Goal: Information Seeking & Learning: Compare options

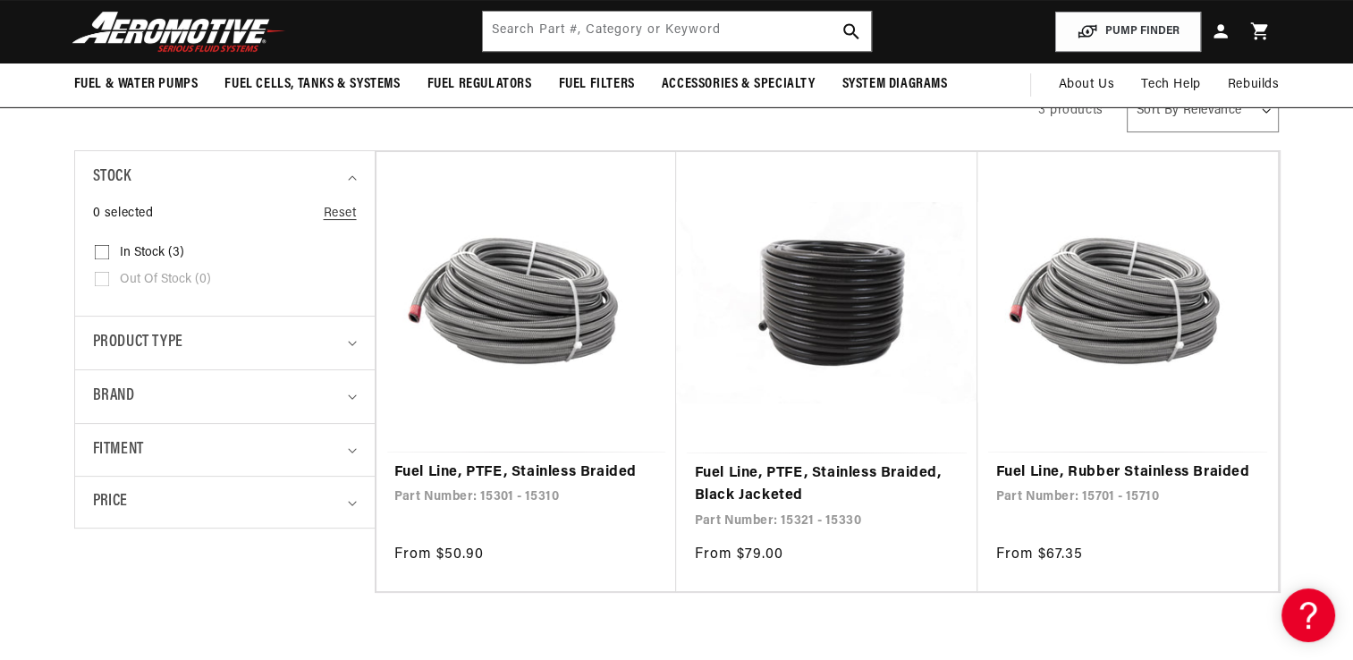
scroll to position [268, 0]
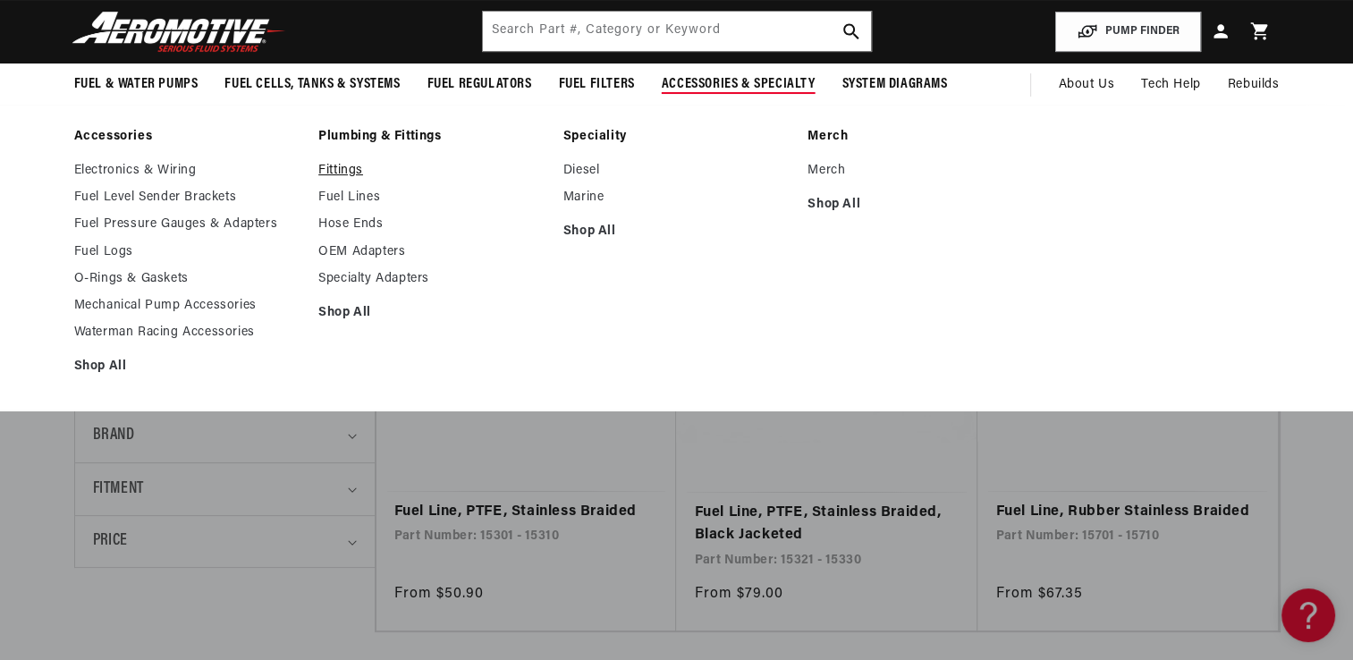
click at [352, 172] on link "Fittings" at bounding box center [431, 171] width 227 height 16
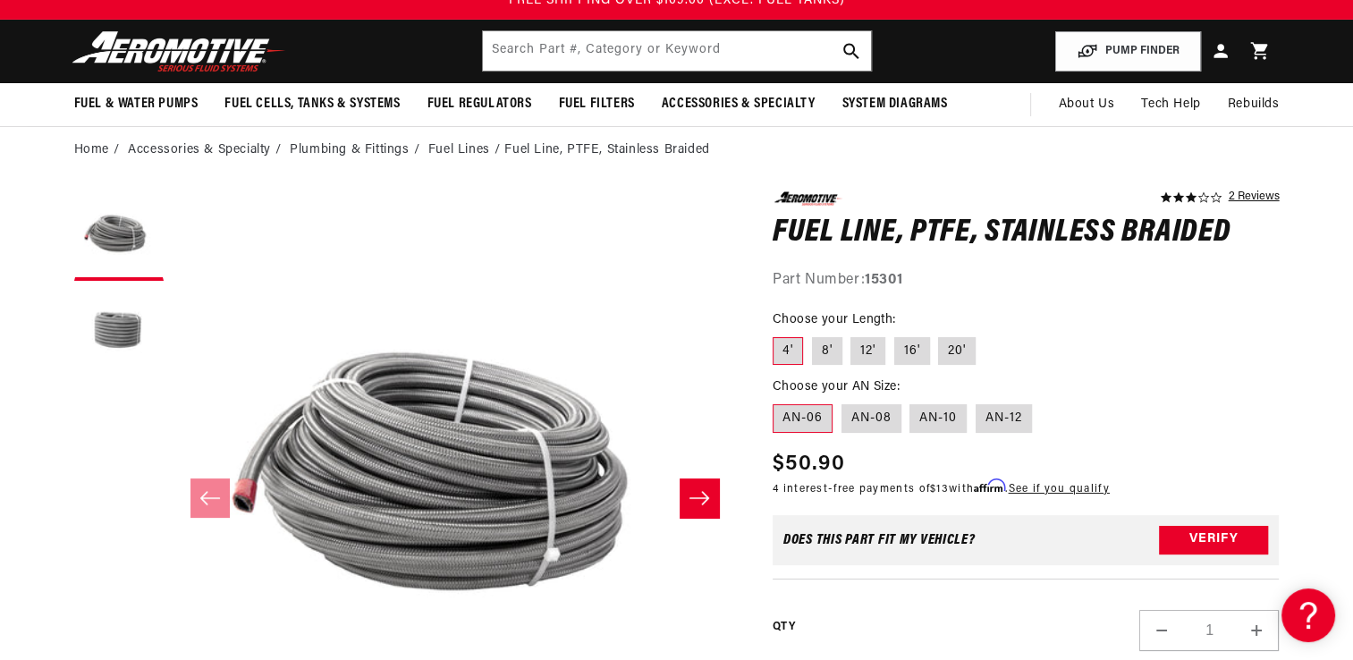
scroll to position [89, 0]
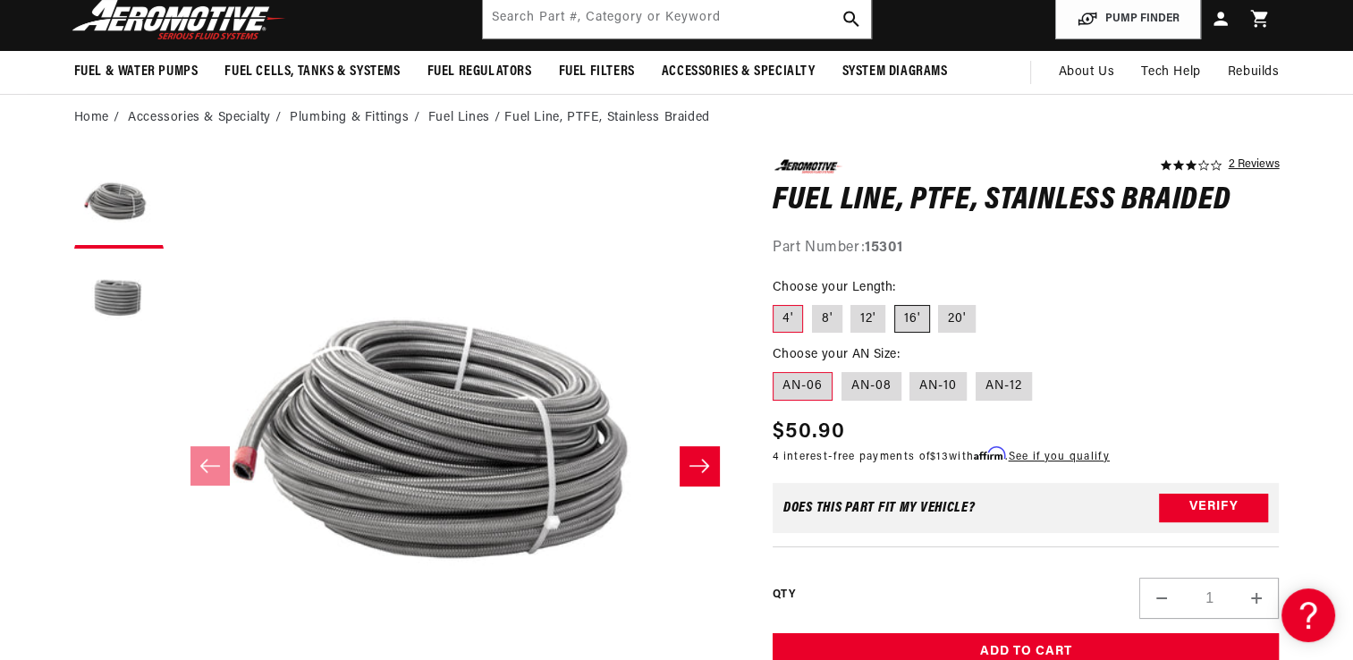
click at [909, 321] on label "16'" at bounding box center [912, 319] width 36 height 29
click at [895, 302] on input "16'" at bounding box center [894, 301] width 1 height 1
radio input "true"
click at [948, 316] on label "20'" at bounding box center [957, 319] width 38 height 29
click at [940, 302] on input "20'" at bounding box center [939, 301] width 1 height 1
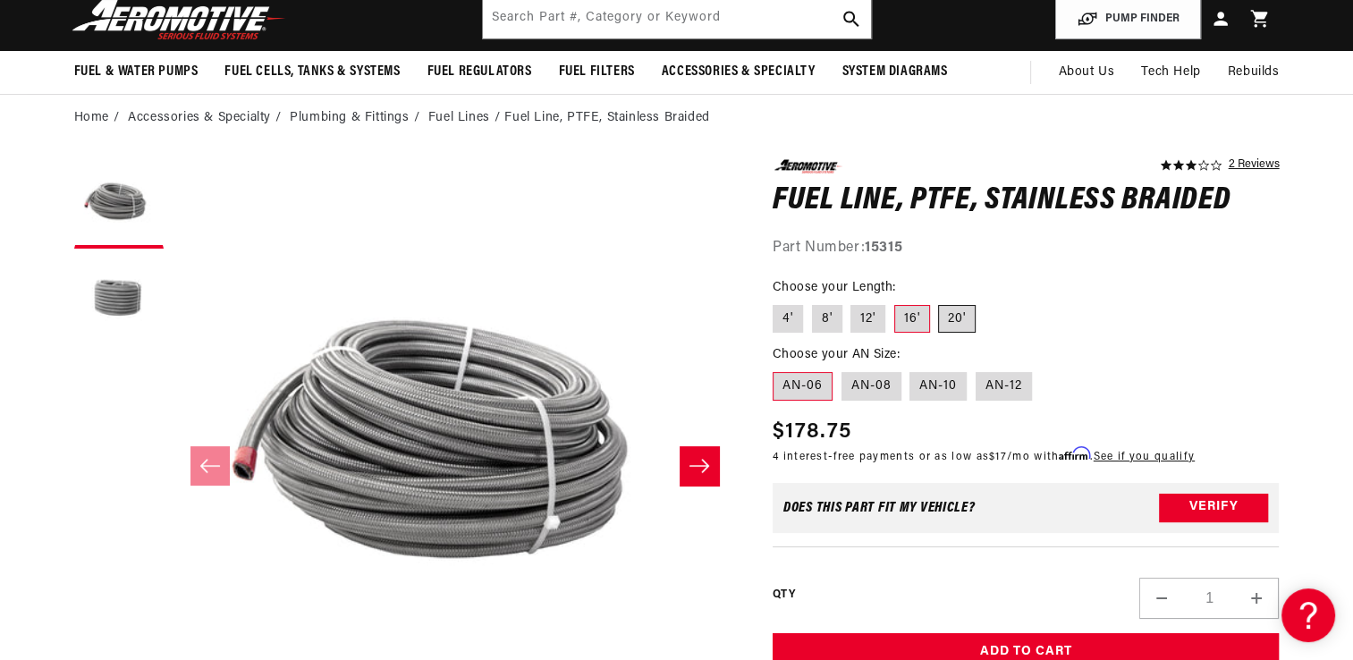
radio input "true"
click at [914, 316] on label "16'" at bounding box center [912, 319] width 36 height 29
click at [895, 302] on input "16'" at bounding box center [894, 301] width 1 height 1
radio input "true"
click at [873, 377] on label "AN-08" at bounding box center [871, 386] width 60 height 29
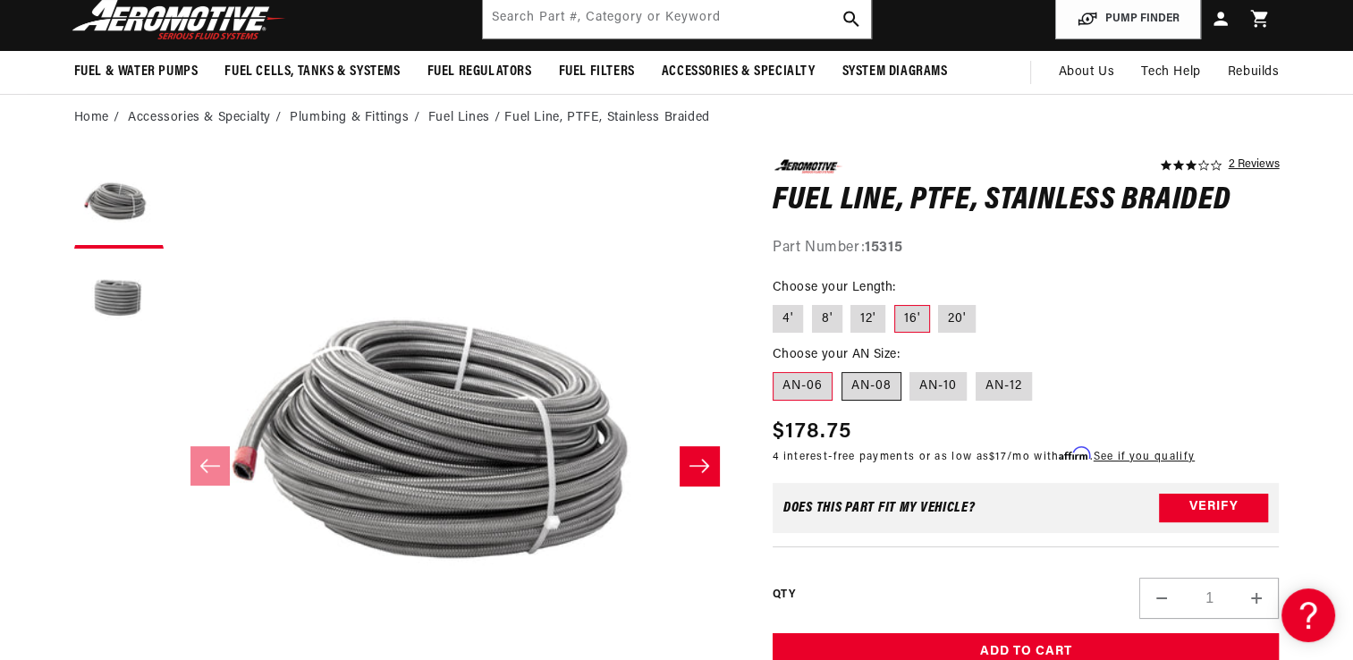
click at [842, 369] on input "AN-08" at bounding box center [841, 368] width 1 height 1
radio input "true"
click at [805, 388] on label "AN-06" at bounding box center [802, 386] width 60 height 29
click at [778, 369] on input "AN-06" at bounding box center [777, 368] width 1 height 1
radio input "true"
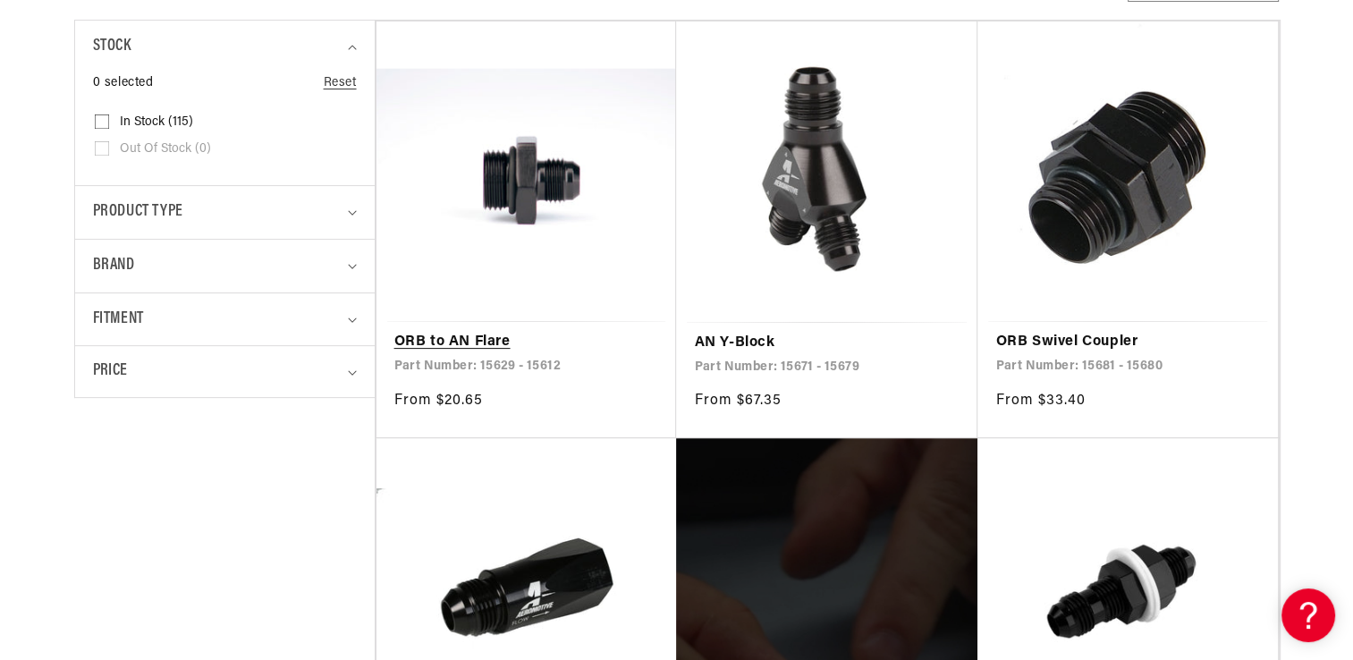
scroll to position [447, 0]
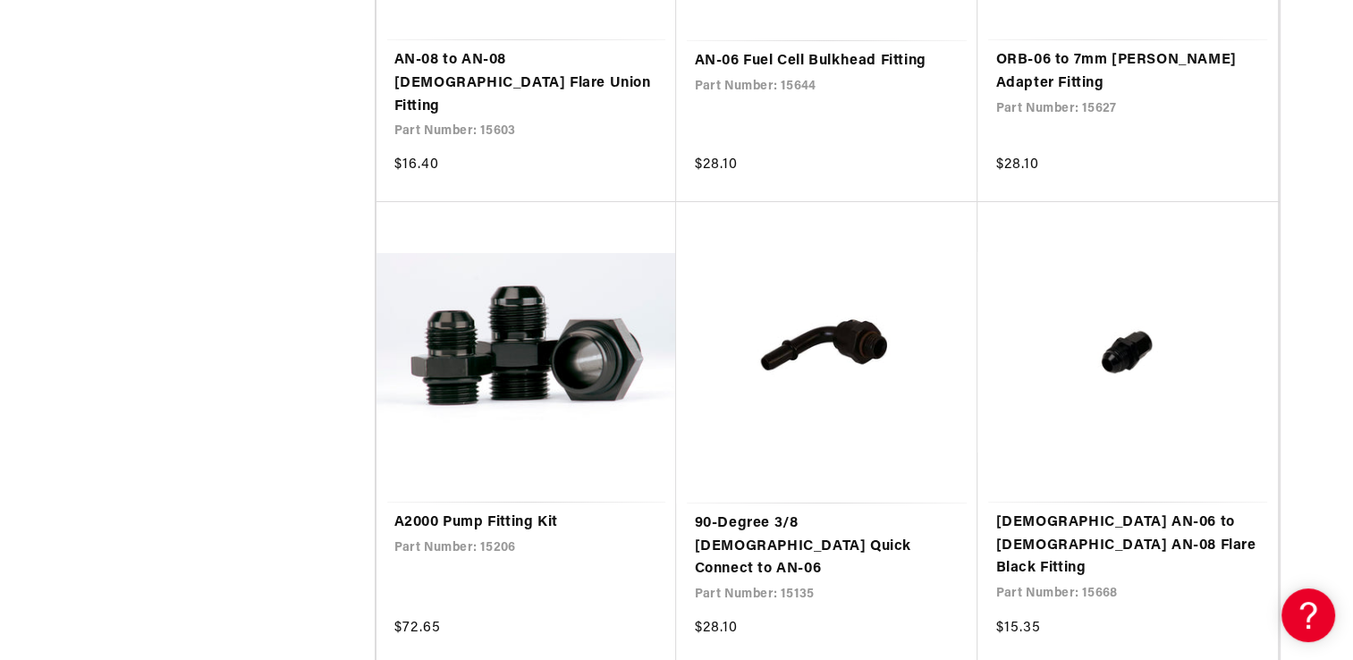
scroll to position [6436, 0]
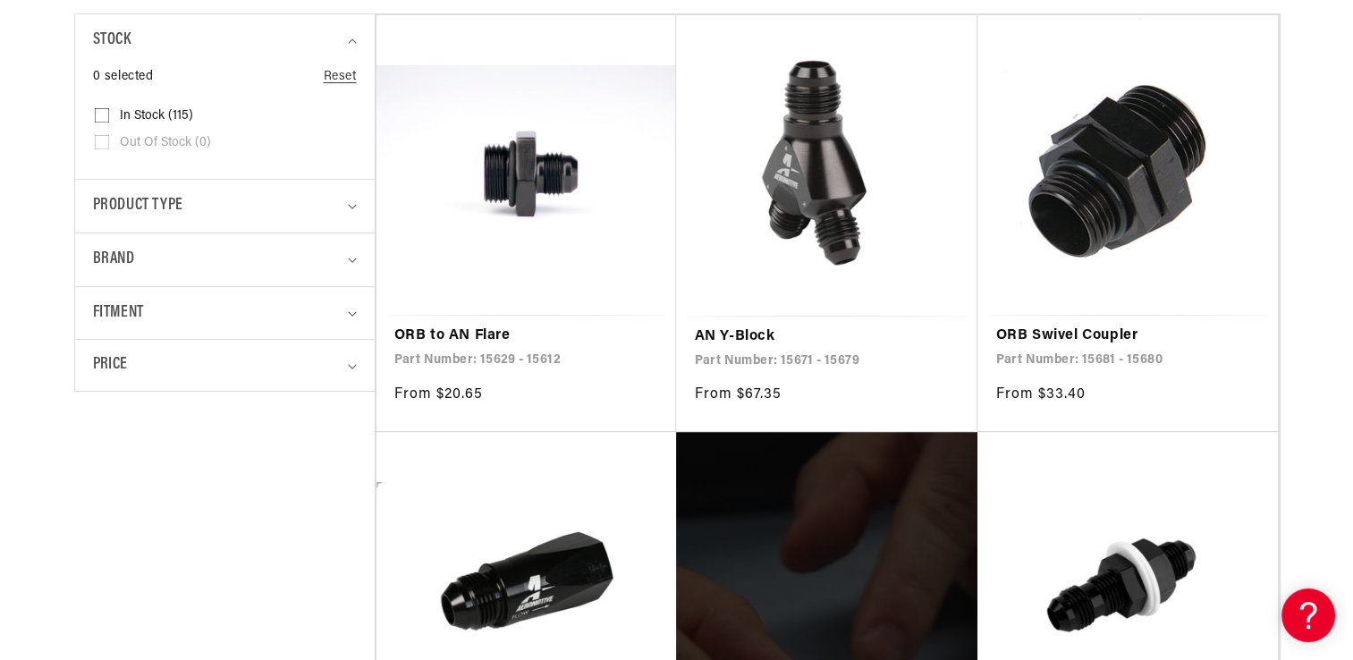
scroll to position [447, 0]
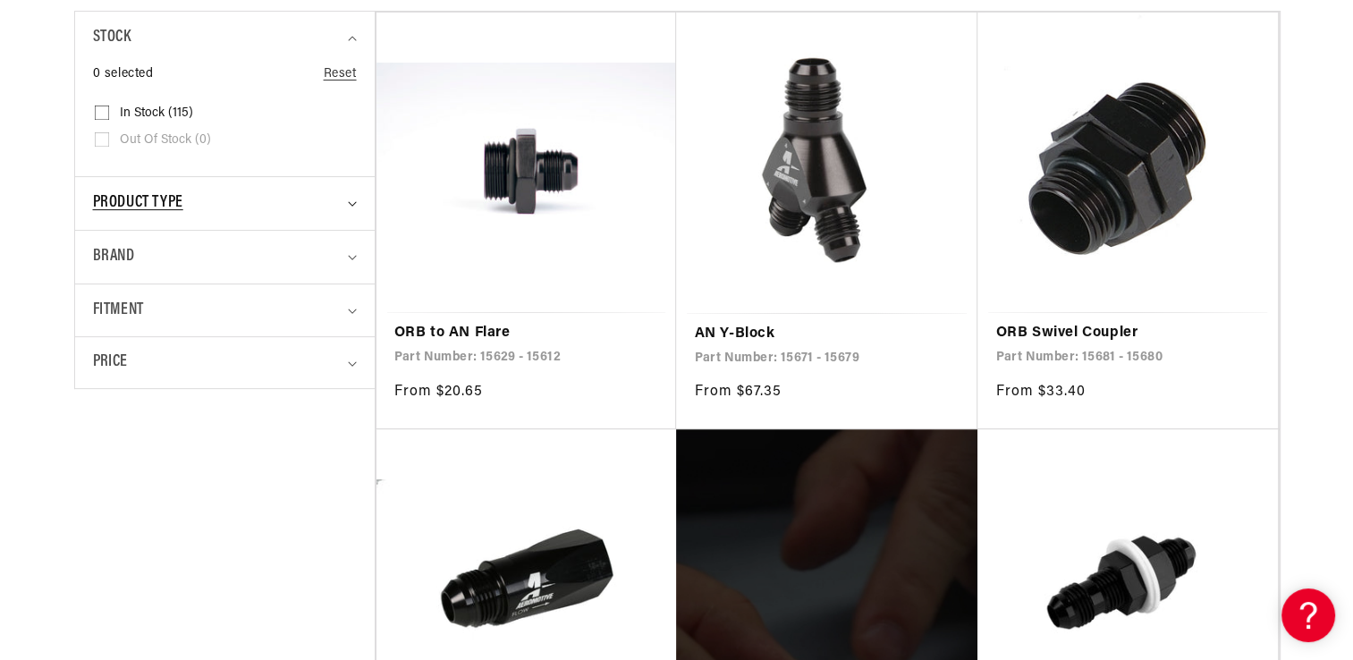
click at [352, 207] on summary "Product type" at bounding box center [225, 203] width 264 height 53
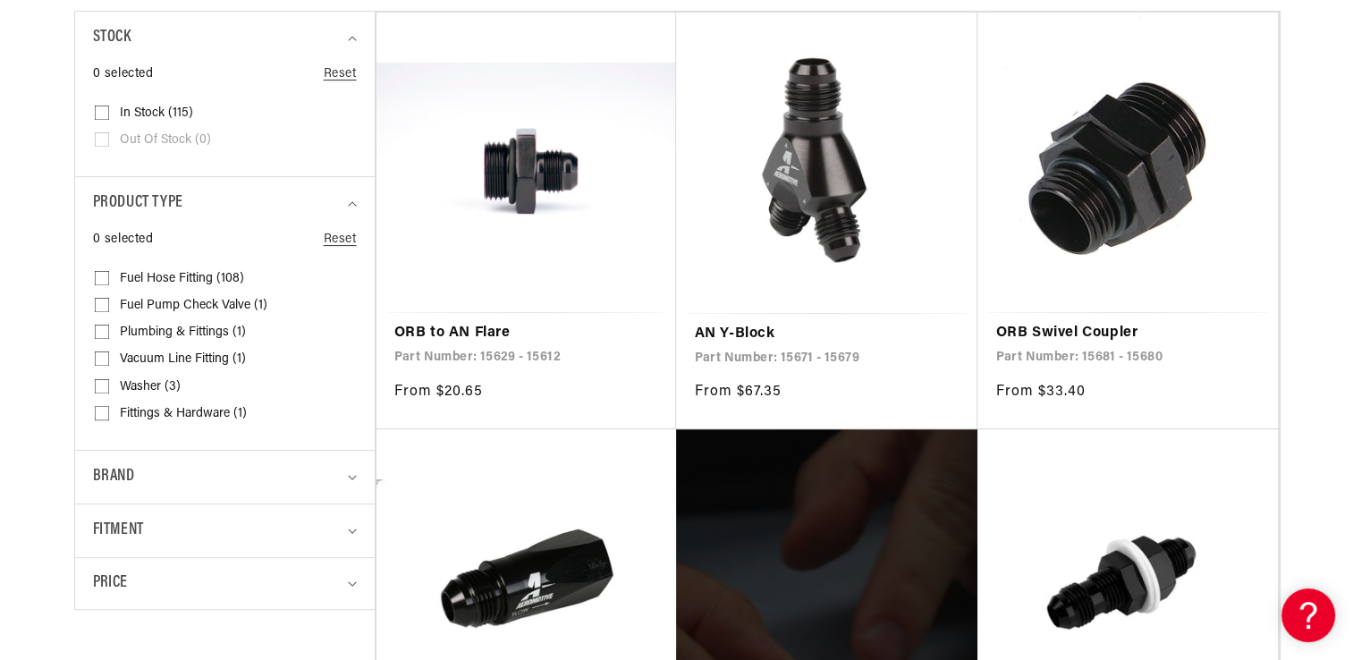
click at [104, 277] on input "Fuel Hose Fitting (108) Fuel Hose Fitting (108 products)" at bounding box center [102, 281] width 14 height 14
checkbox input "true"
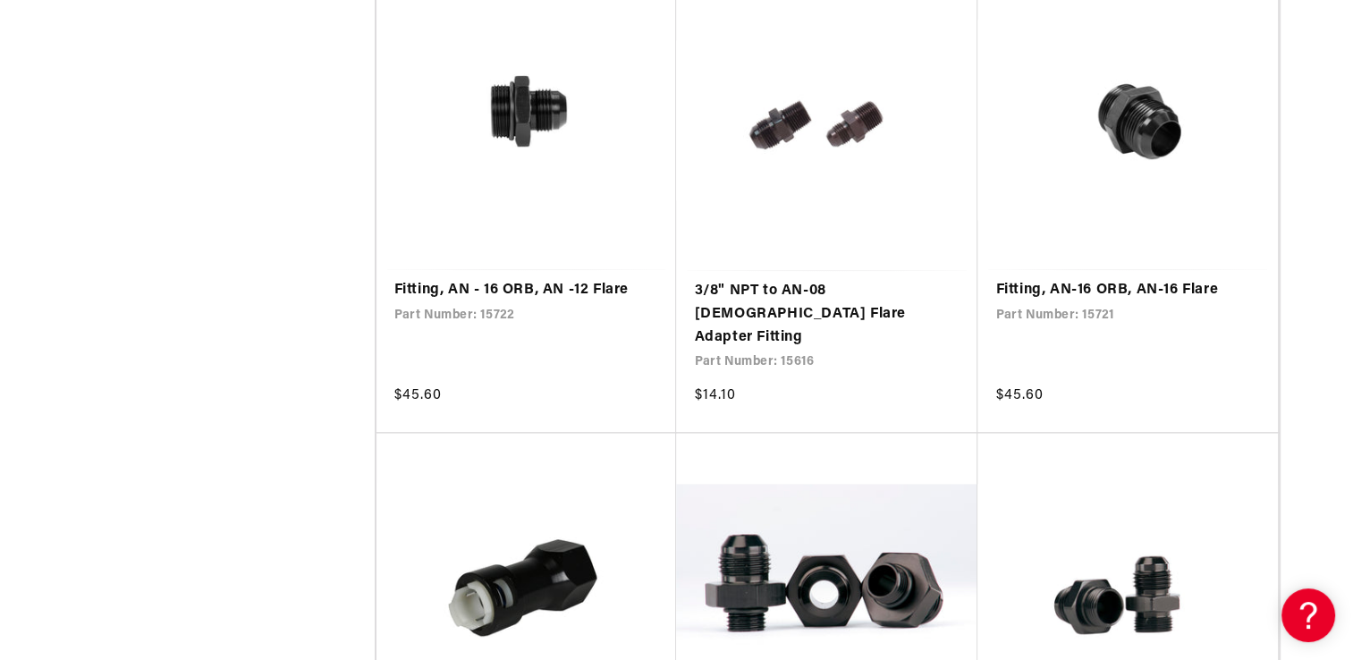
scroll to position [2503, 0]
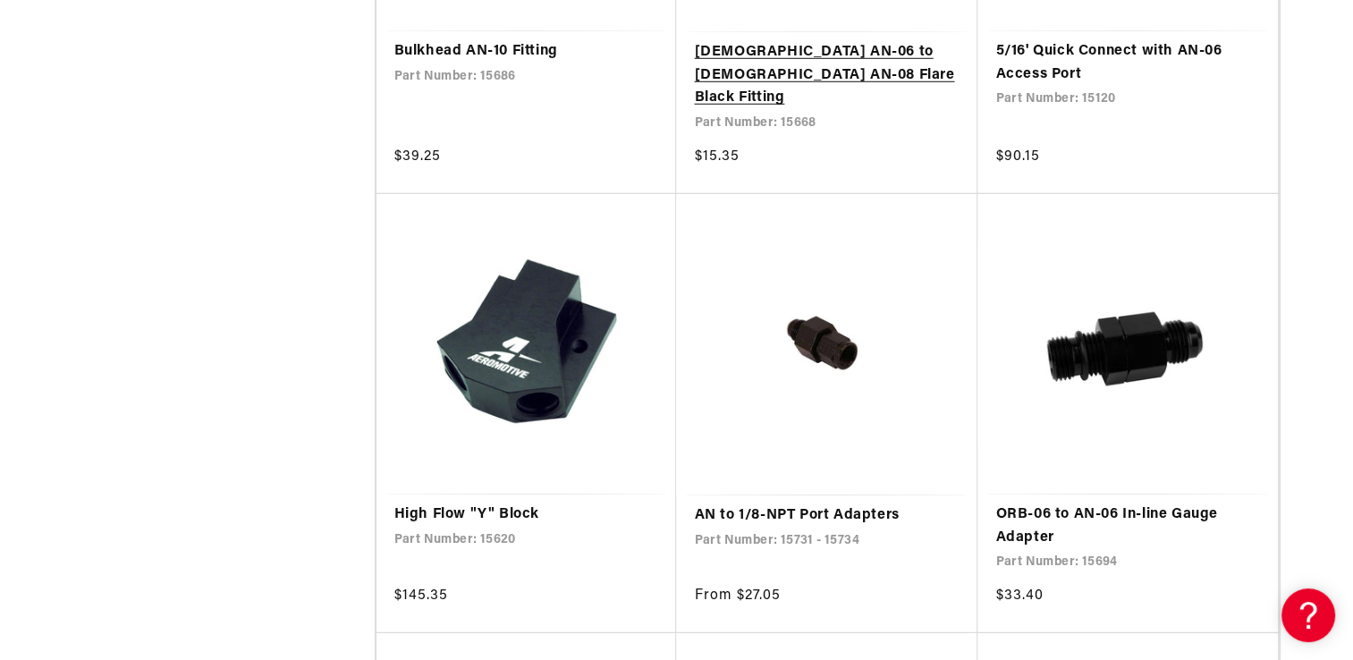
scroll to position [5185, 0]
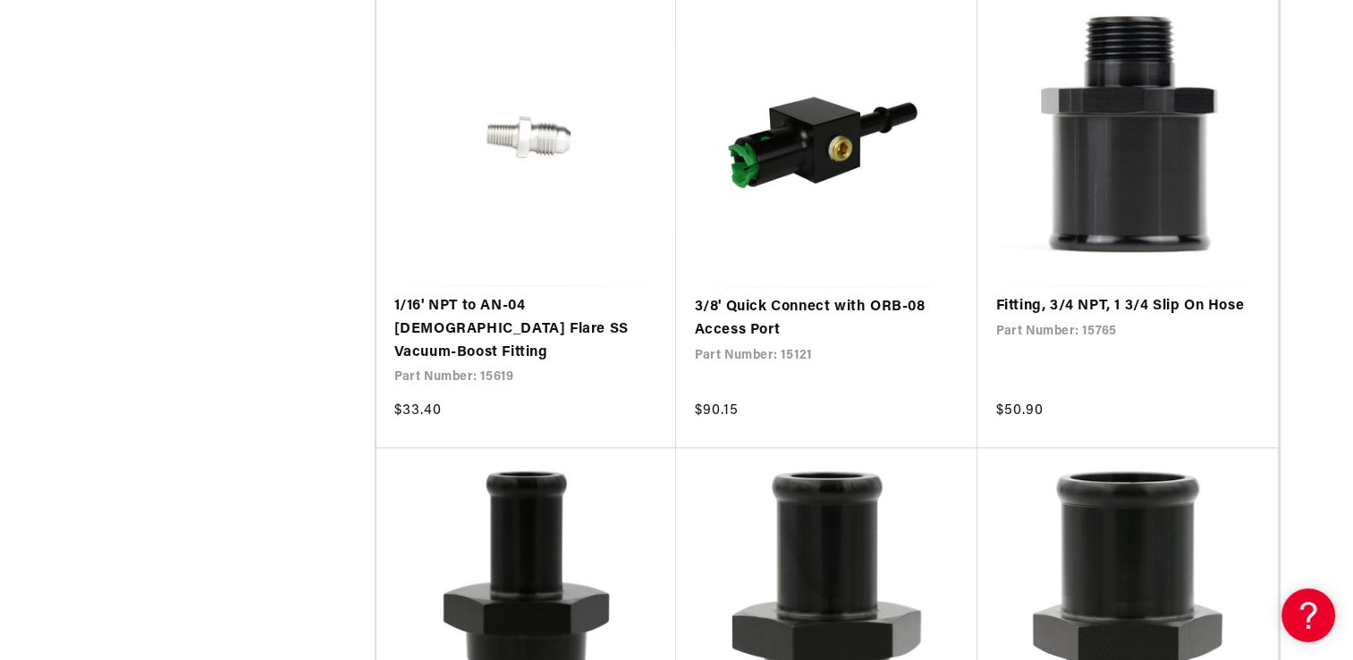
scroll to position [9386, 0]
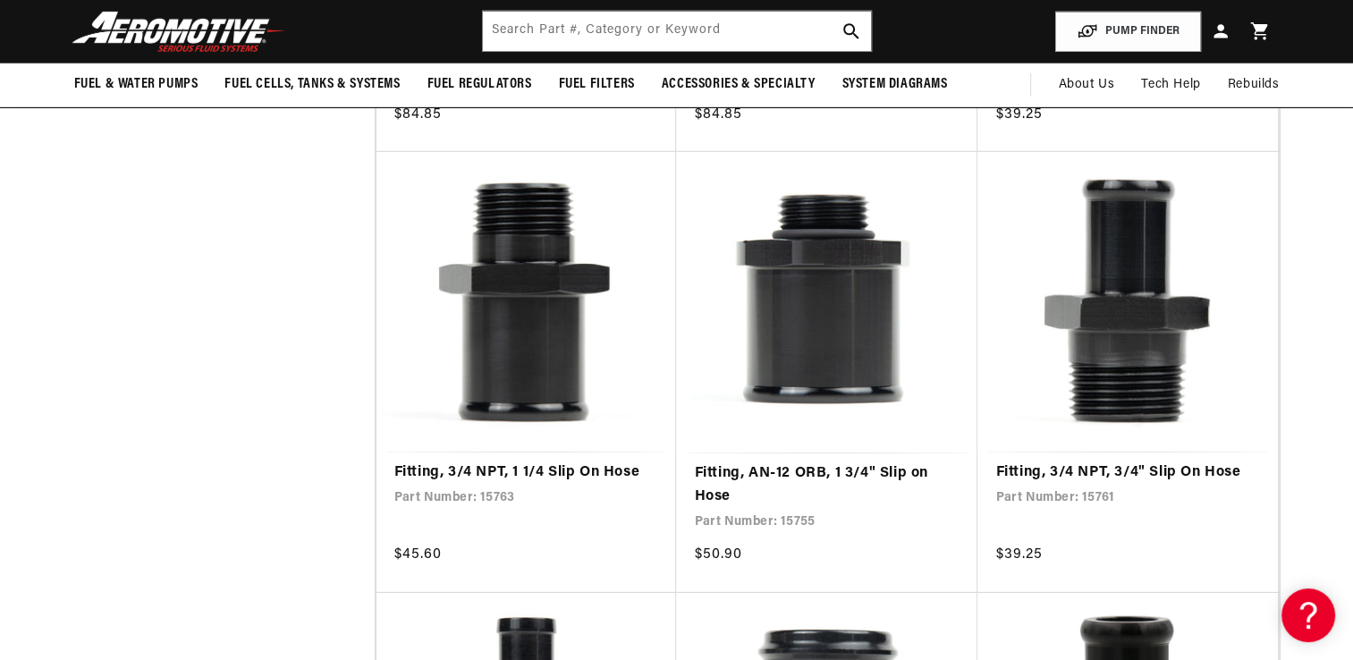
scroll to position [11979, 0]
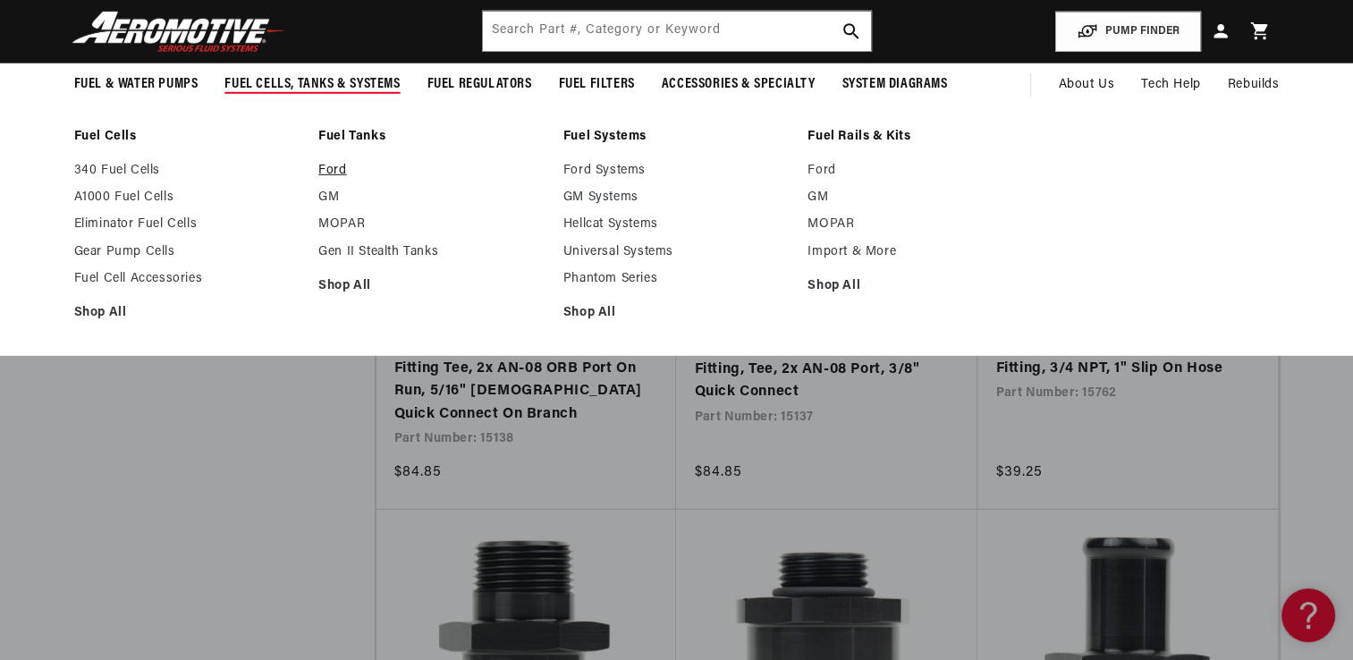
click at [340, 169] on link "Ford" at bounding box center [431, 171] width 227 height 16
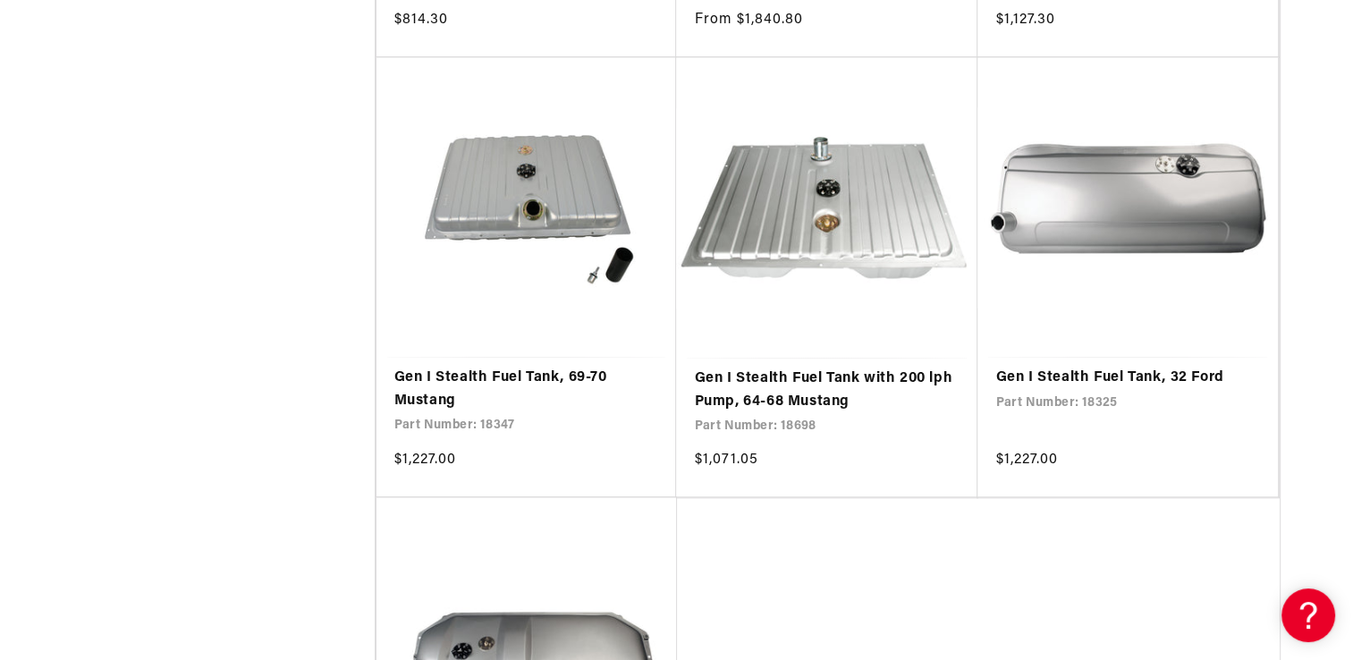
scroll to position [1967, 0]
